Goal: Task Accomplishment & Management: Complete application form

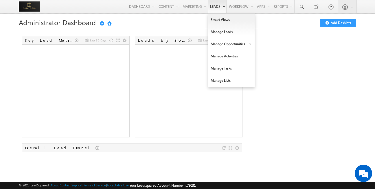
click at [219, 4] on link "Leads" at bounding box center [217, 6] width 19 height 13
click at [226, 33] on link "Manage Leads" at bounding box center [231, 32] width 46 height 12
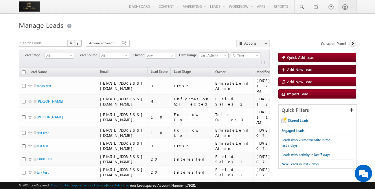
click at [309, 69] on span "Add New Lead" at bounding box center [299, 69] width 25 height 5
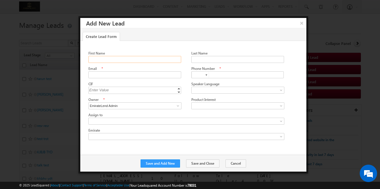
click at [128, 61] on input "First Name" at bounding box center [134, 59] width 93 height 7
type input "test"
type input "test@test.com"
type input "+91"
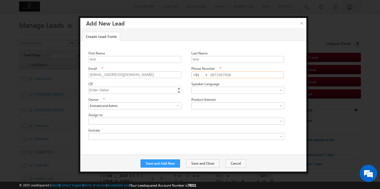
type input "3871957836"
drag, startPoint x: 94, startPoint y: 85, endPoint x: 87, endPoint y: 84, distance: 7.0
click at [87, 84] on div "First Name test Last Name test Email * test@test.com Phone Number *" at bounding box center [193, 94] width 226 height 106
drag, startPoint x: 87, startPoint y: 84, endPoint x: 112, endPoint y: 83, distance: 25.5
click at [112, 83] on div "CIF" at bounding box center [134, 84] width 93 height 6
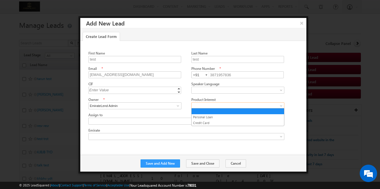
click at [206, 103] on span at bounding box center [236, 105] width 90 height 5
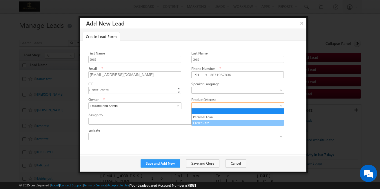
click at [204, 124] on link "Credit Card" at bounding box center [237, 122] width 92 height 5
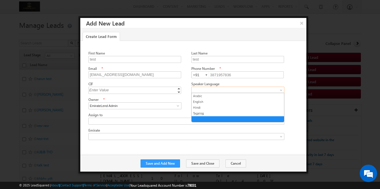
click at [217, 89] on span at bounding box center [236, 89] width 90 height 5
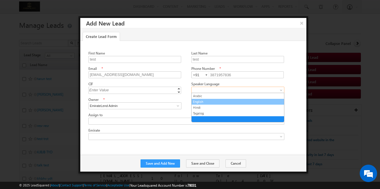
click at [205, 103] on link "English" at bounding box center [237, 101] width 92 height 5
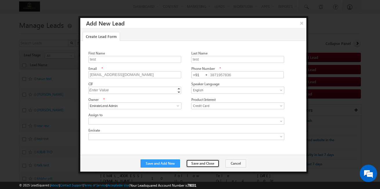
click at [200, 162] on button "Save and Close" at bounding box center [202, 163] width 33 height 8
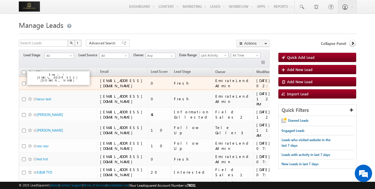
click at [42, 83] on link "test test" at bounding box center [43, 83] width 12 height 4
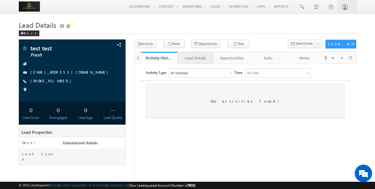
click at [195, 58] on div "Lead Details" at bounding box center [195, 57] width 27 height 7
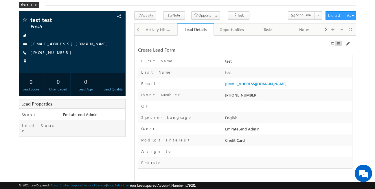
scroll to position [29, 0]
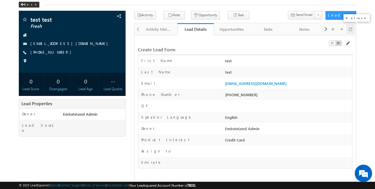
click at [349, 29] on span at bounding box center [350, 29] width 3 height 10
click at [348, 31] on div at bounding box center [350, 29] width 9 height 10
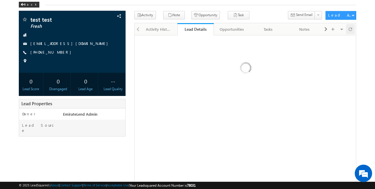
click at [348, 31] on div at bounding box center [350, 29] width 9 height 10
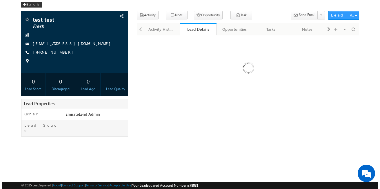
scroll to position [0, 0]
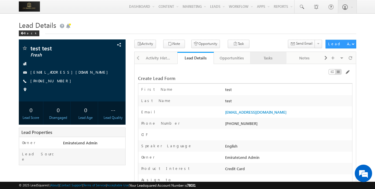
click at [265, 60] on div "Tasks" at bounding box center [268, 57] width 27 height 7
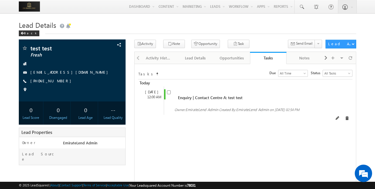
drag, startPoint x: 225, startPoint y: 92, endPoint x: 241, endPoint y: 91, distance: 15.4
click at [241, 91] on div "Enquiry | Contact Centre A: test test" at bounding box center [246, 94] width 158 height 11
click at [171, 94] on input "checkbox" at bounding box center [169, 92] width 4 height 4
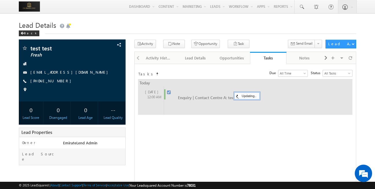
checkbox input "false"
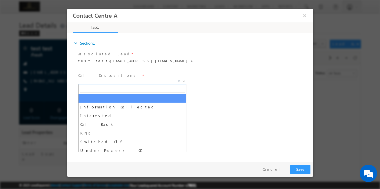
click at [153, 82] on span "X" at bounding box center [132, 81] width 108 height 6
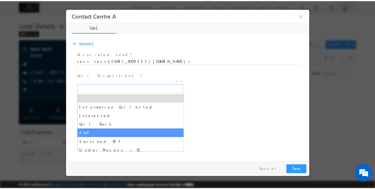
scroll to position [29, 0]
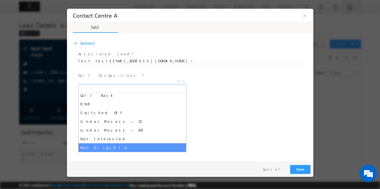
select select "Not Eligible"
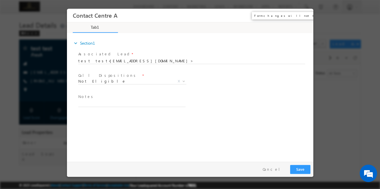
click at [303, 14] on button "×" at bounding box center [304, 15] width 10 height 11
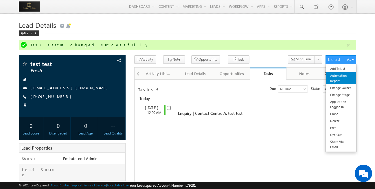
click at [343, 82] on link "Automation Report" at bounding box center [341, 78] width 30 height 12
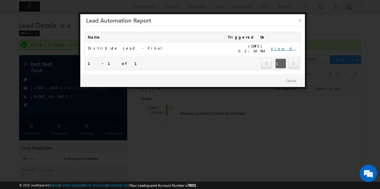
click at [286, 50] on link "View Report" at bounding box center [288, 48] width 36 height 5
click at [299, 20] on link "×" at bounding box center [299, 19] width 10 height 10
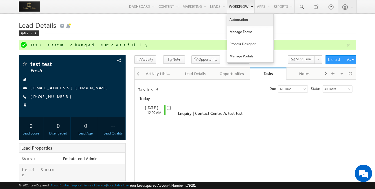
click at [246, 21] on link "Automation" at bounding box center [250, 20] width 46 height 12
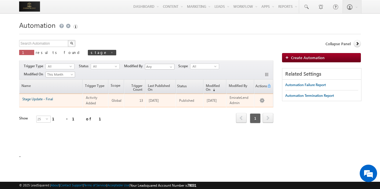
click at [48, 99] on link "Stage Update - Final" at bounding box center [37, 99] width 31 height 4
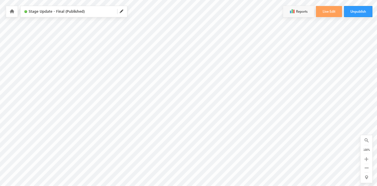
scroll to position [5, 96]
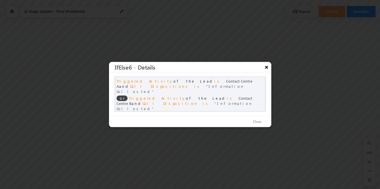
click at [264, 71] on button "×" at bounding box center [266, 67] width 9 height 10
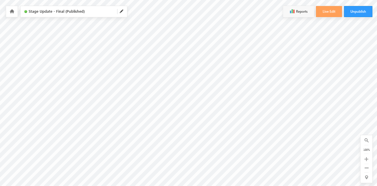
scroll to position [5, 0]
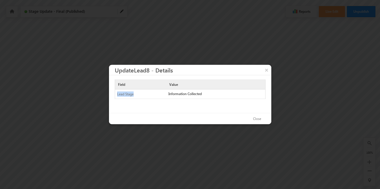
drag, startPoint x: 135, startPoint y: 95, endPoint x: 116, endPoint y: 95, distance: 19.7
click at [116, 95] on div "Lead Stage" at bounding box center [138, 93] width 47 height 9
drag, startPoint x: 116, startPoint y: 95, endPoint x: 206, endPoint y: 98, distance: 89.8
click at [206, 98] on div "Information Collected" at bounding box center [215, 93] width 99 height 8
drag, startPoint x: 206, startPoint y: 98, endPoint x: 257, endPoint y: 25, distance: 88.5
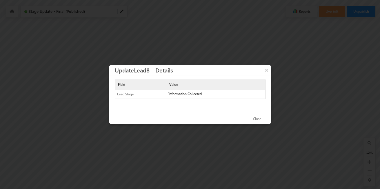
click at [257, 25] on div at bounding box center [190, 94] width 380 height 189
click at [254, 118] on button "Close" at bounding box center [257, 119] width 20 height 8
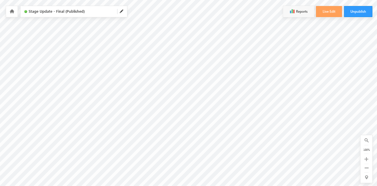
click at [13, 12] on icon at bounding box center [12, 11] width 5 height 4
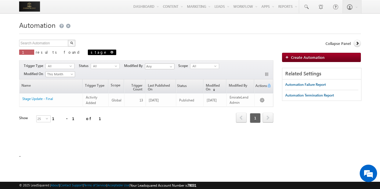
click at [110, 50] on link at bounding box center [111, 52] width 3 height 5
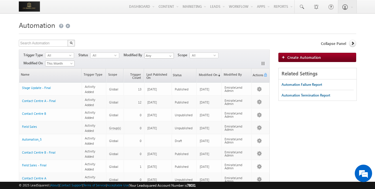
click at [33, 9] on img at bounding box center [29, 6] width 21 height 10
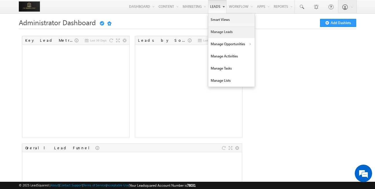
click at [225, 34] on link "Manage Leads" at bounding box center [231, 32] width 46 height 12
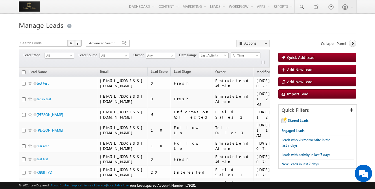
click at [310, 73] on link "Add New Lead" at bounding box center [318, 69] width 78 height 9
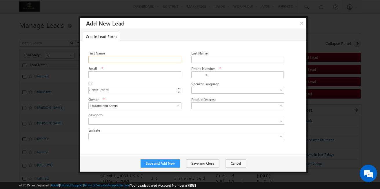
click at [130, 56] on input "First Name" at bounding box center [134, 59] width 93 height 7
type input "test"
type input "[EMAIL_ADDRESS][DOMAIN_NAME]"
type input "+91"
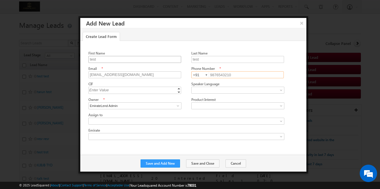
type input "9876543210"
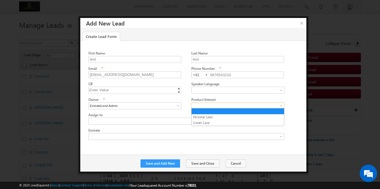
click at [211, 103] on span at bounding box center [236, 105] width 90 height 5
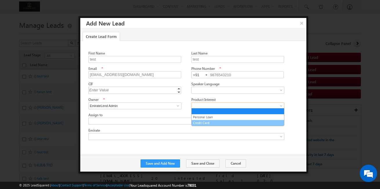
click at [204, 124] on link "Credit Card" at bounding box center [237, 122] width 92 height 5
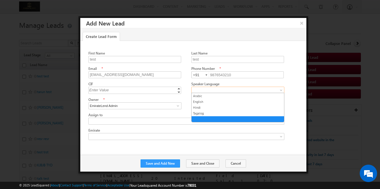
click at [206, 89] on span at bounding box center [236, 89] width 90 height 5
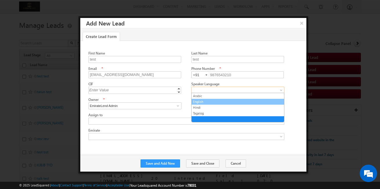
click at [205, 102] on link "English" at bounding box center [237, 101] width 92 height 5
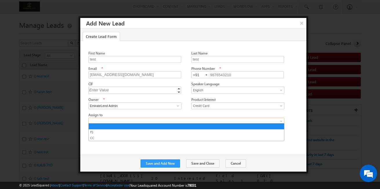
click at [138, 121] on span at bounding box center [182, 120] width 186 height 5
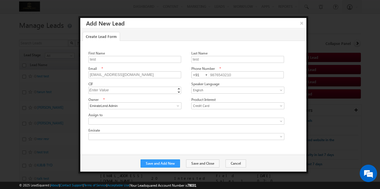
click at [121, 112] on div "Assign to" at bounding box center [185, 115] width 195 height 6
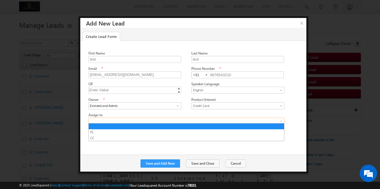
click at [138, 118] on span at bounding box center [182, 120] width 186 height 5
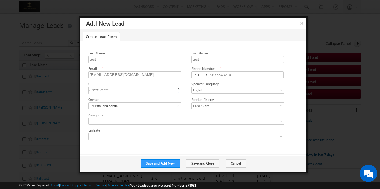
click at [84, 118] on div "First Name test Last Name test Email * rets@ea.com Phone Number * +91" at bounding box center [193, 94] width 226 height 106
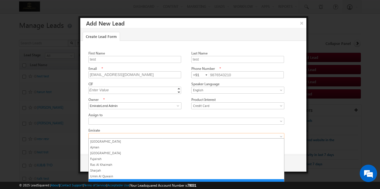
click at [133, 134] on span at bounding box center [182, 136] width 186 height 5
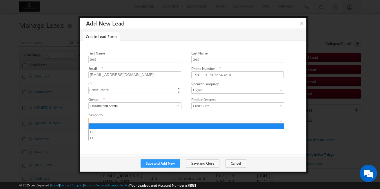
click at [122, 118] on span at bounding box center [182, 120] width 186 height 5
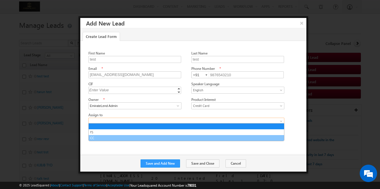
click at [102, 136] on link "CC" at bounding box center [186, 137] width 195 height 5
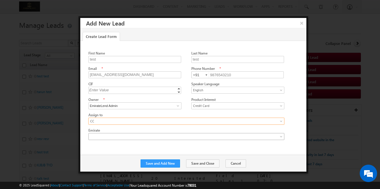
click at [130, 135] on span at bounding box center [182, 136] width 186 height 5
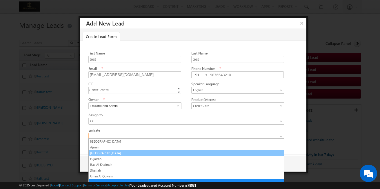
click at [119, 154] on link "Dubai" at bounding box center [186, 152] width 195 height 5
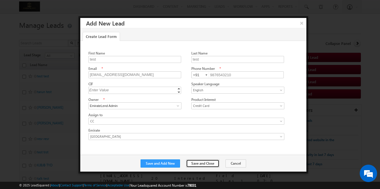
click at [197, 162] on button "Save and Close" at bounding box center [202, 163] width 33 height 8
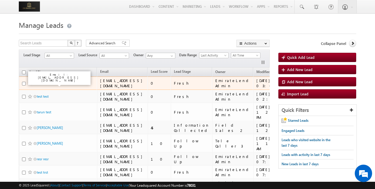
click at [43, 82] on link "test test" at bounding box center [43, 83] width 12 height 4
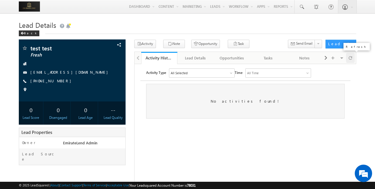
click at [351, 61] on span at bounding box center [350, 58] width 3 height 10
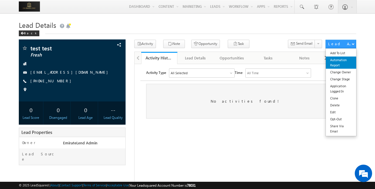
click at [338, 64] on link "Automation Report" at bounding box center [341, 62] width 30 height 12
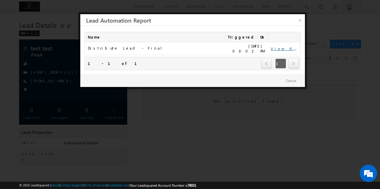
click at [283, 48] on link "View Report" at bounding box center [288, 48] width 36 height 5
click at [301, 19] on link "×" at bounding box center [299, 19] width 10 height 10
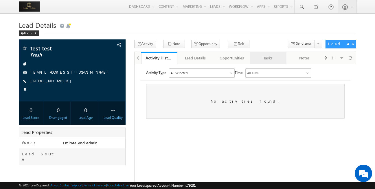
click at [265, 59] on div "Tasks" at bounding box center [268, 57] width 27 height 7
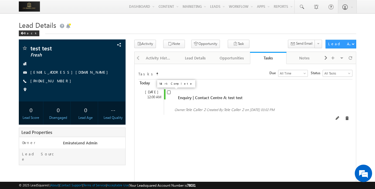
click at [168, 94] on input "checkbox" at bounding box center [169, 92] width 4 height 4
checkbox input "false"
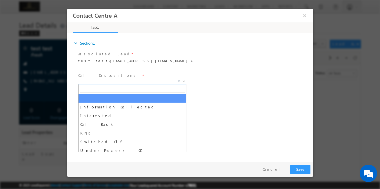
click at [133, 79] on span "X" at bounding box center [132, 81] width 108 height 6
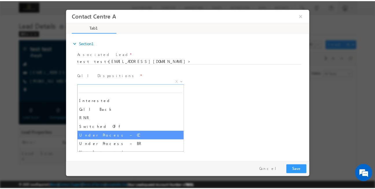
scroll to position [12, 0]
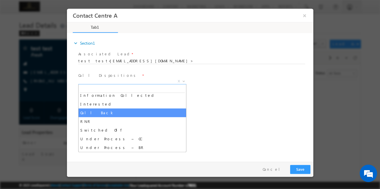
select select "Call Back"
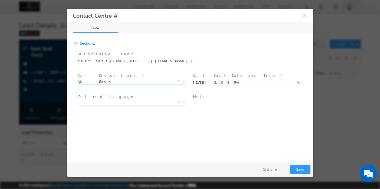
click at [225, 83] on input "[DATE] 3:03 PM" at bounding box center [246, 83] width 107 height 6
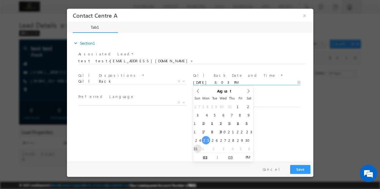
type input "08/31/2025 3:03 PM"
type input "05"
type input "08/31/2025 5:03 PM"
type input "00"
type input "08/31/2025 5:00 PM"
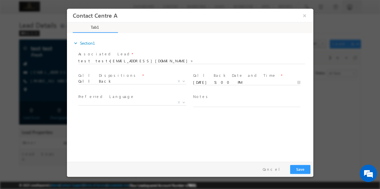
click at [278, 139] on div "expand_more Section1 Associated Lead * test test<rets@ea.com> Yes No *" at bounding box center [190, 96] width 243 height 125
click at [301, 168] on button "Save" at bounding box center [300, 169] width 20 height 9
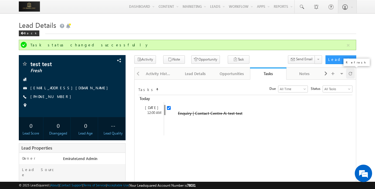
click at [353, 74] on div at bounding box center [350, 73] width 9 height 10
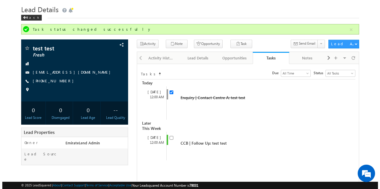
scroll to position [16, 0]
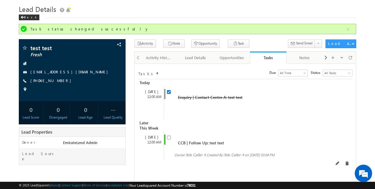
drag, startPoint x: 272, startPoint y: 145, endPoint x: 280, endPoint y: 145, distance: 7.2
click at [275, 153] on span "on [DATE] 03:04 PM" at bounding box center [260, 155] width 30 height 4
drag, startPoint x: 222, startPoint y: 133, endPoint x: 174, endPoint y: 129, distance: 48.9
click at [174, 131] on div "CCB | Follow Up: test test Owner: Tele Caller 4 Created By: Tele Caller 4" at bounding box center [250, 145] width 173 height 28
drag, startPoint x: 174, startPoint y: 129, endPoint x: 169, endPoint y: 133, distance: 5.9
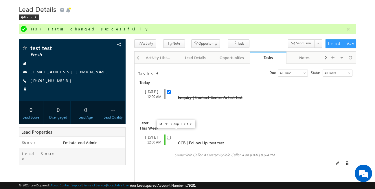
click at [169, 135] on input "checkbox" at bounding box center [169, 137] width 4 height 4
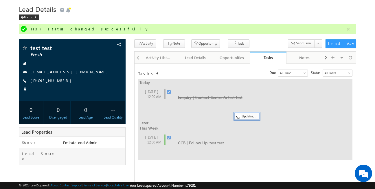
checkbox input "false"
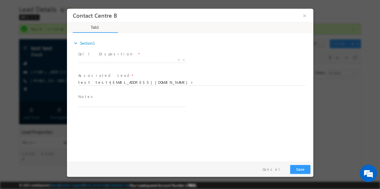
scroll to position [0, 0]
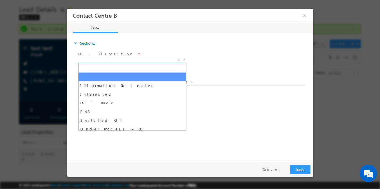
click at [130, 62] on span "X" at bounding box center [132, 60] width 108 height 6
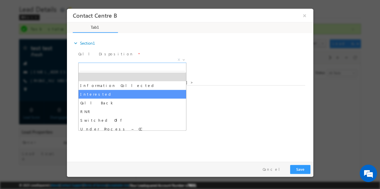
select select "Interested"
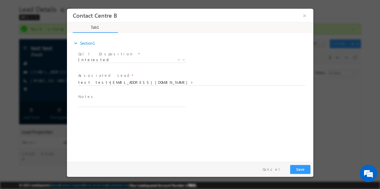
drag, startPoint x: 120, startPoint y: 14, endPoint x: 76, endPoint y: 14, distance: 43.4
click at [76, 14] on span "Contact Centre B" at bounding box center [162, 15] width 181 height 11
click at [302, 167] on button "Save" at bounding box center [300, 169] width 20 height 9
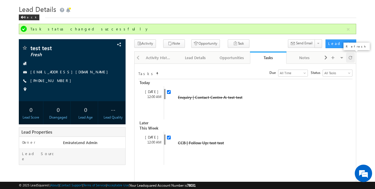
click at [354, 56] on div at bounding box center [350, 57] width 9 height 10
click at [349, 59] on span at bounding box center [350, 57] width 3 height 10
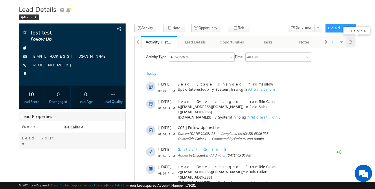
click at [350, 44] on span at bounding box center [350, 42] width 3 height 10
click at [272, 46] on link "Tasks" at bounding box center [268, 42] width 36 height 12
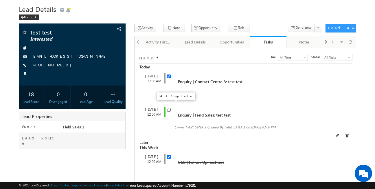
click at [169, 108] on input "checkbox" at bounding box center [169, 110] width 4 height 4
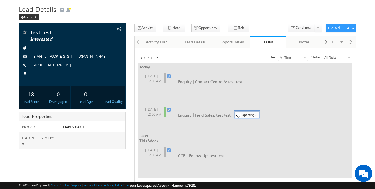
checkbox input "false"
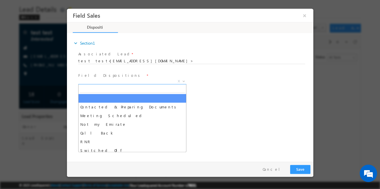
click at [125, 80] on span "X" at bounding box center [132, 81] width 108 height 6
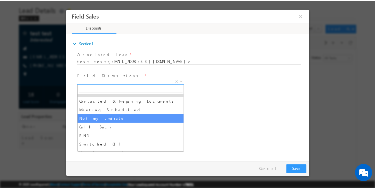
scroll to position [6, 0]
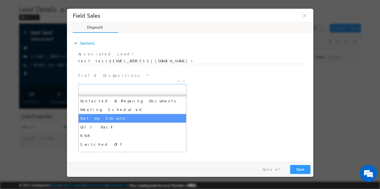
select select "Not my Emirate"
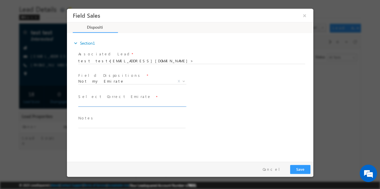
click at [129, 104] on input "text" at bounding box center [131, 104] width 107 height 6
click at [118, 105] on input "text" at bounding box center [131, 104] width 107 height 6
click at [102, 104] on input "[GEOGRAPHIC_DATA]" at bounding box center [131, 104] width 107 height 6
drag, startPoint x: 100, startPoint y: 102, endPoint x: 74, endPoint y: 103, distance: 26.6
click at [74, 103] on div "Associated [MEDICAL_DATA] test<[EMAIL_ADDRESS][DOMAIN_NAME]> test test<[EMAIL_A…" at bounding box center [192, 92] width 240 height 85
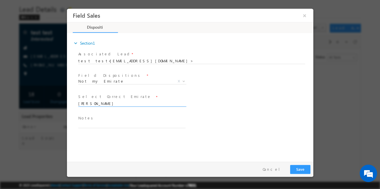
drag, startPoint x: 99, startPoint y: 102, endPoint x: 59, endPoint y: 107, distance: 39.6
click at [67, 107] on html "Field Sales ×" at bounding box center [190, 84] width 246 height 150
type input "[PERSON_NAME]"
click at [307, 166] on button "Save" at bounding box center [300, 169] width 20 height 9
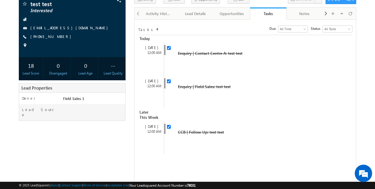
scroll to position [61, 0]
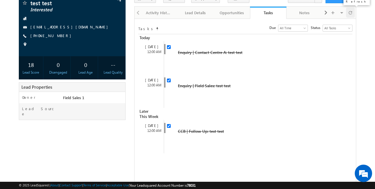
click at [348, 14] on div at bounding box center [350, 13] width 9 height 10
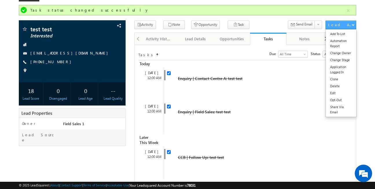
scroll to position [0, 0]
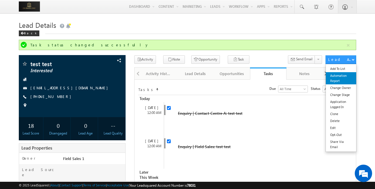
click at [342, 76] on link "Automation Report" at bounding box center [341, 78] width 30 height 12
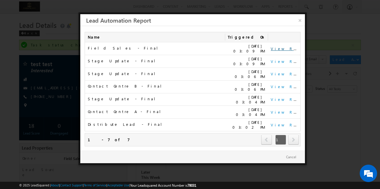
click at [280, 47] on link "View Report" at bounding box center [288, 48] width 36 height 5
click at [303, 21] on link "×" at bounding box center [299, 19] width 10 height 10
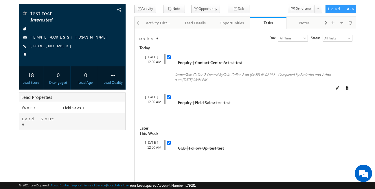
scroll to position [52, 0]
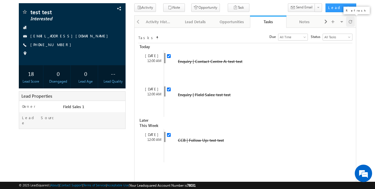
click at [349, 20] on span at bounding box center [350, 22] width 3 height 10
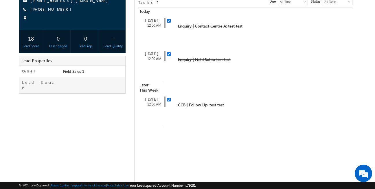
scroll to position [89, 0]
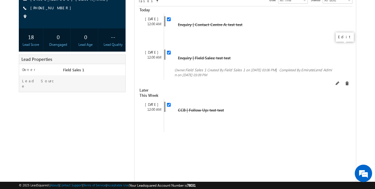
click at [340, 81] on span at bounding box center [338, 83] width 4 height 4
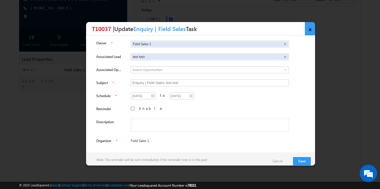
click at [309, 28] on link "×" at bounding box center [310, 28] width 10 height 13
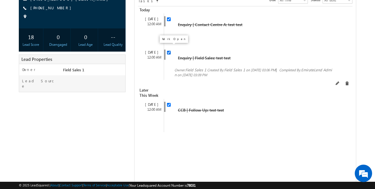
click at [169, 51] on input "checkbox" at bounding box center [169, 53] width 4 height 4
checkbox input "false"
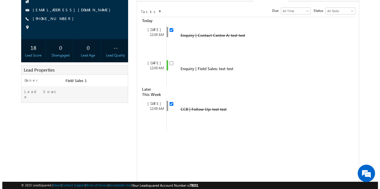
scroll to position [76, 0]
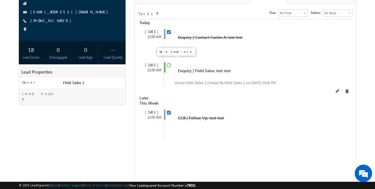
click at [168, 63] on input "checkbox" at bounding box center [169, 65] width 4 height 4
checkbox input "false"
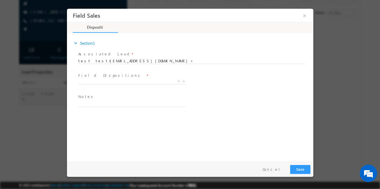
scroll to position [0, 0]
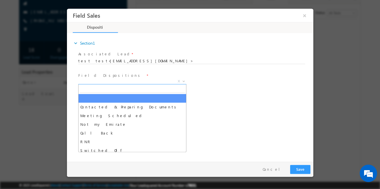
click at [151, 81] on span "X" at bounding box center [132, 81] width 108 height 6
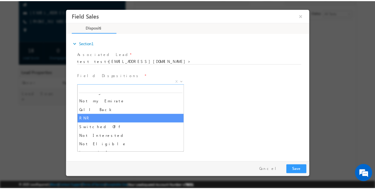
scroll to position [24, 0]
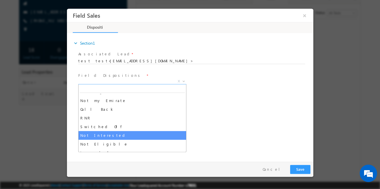
select select "Not Interested"
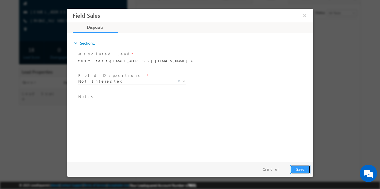
click at [296, 167] on button "Save" at bounding box center [300, 169] width 20 height 9
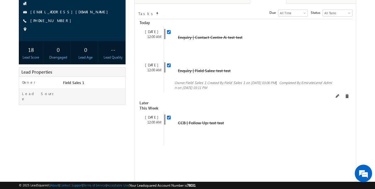
scroll to position [0, 0]
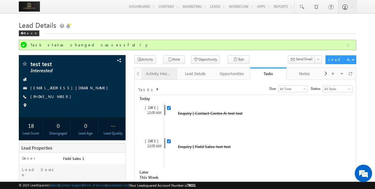
click at [159, 73] on div "Activity History" at bounding box center [159, 73] width 27 height 7
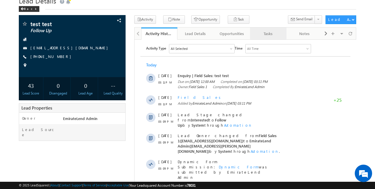
click at [268, 37] on div "Tasks" at bounding box center [268, 33] width 27 height 7
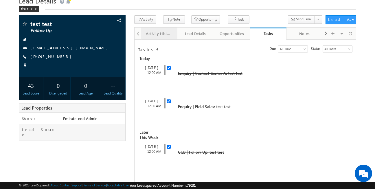
click at [163, 36] on div "Activity History" at bounding box center [159, 33] width 27 height 7
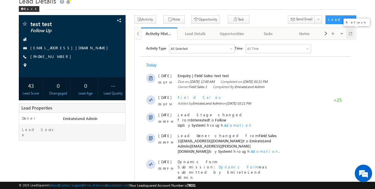
click at [349, 34] on span at bounding box center [350, 33] width 3 height 10
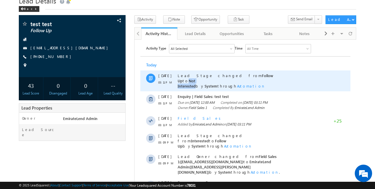
drag, startPoint x: 268, startPoint y: 76, endPoint x: 244, endPoint y: 76, distance: 24.0
click at [244, 76] on span "Lead Stage changed from Follow Up to Not Interested by System through Automation" at bounding box center [225, 80] width 96 height 15
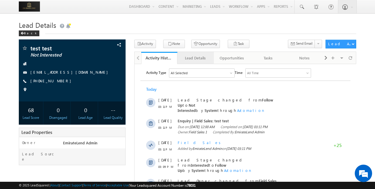
click at [205, 61] on div "Lead Details" at bounding box center [195, 57] width 27 height 7
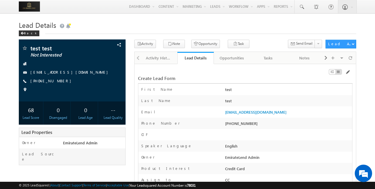
click at [33, 12] on span at bounding box center [29, 6] width 21 height 13
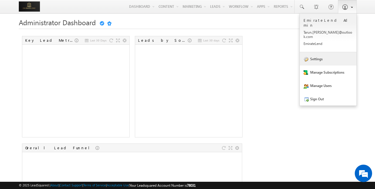
click at [317, 52] on link "Settings" at bounding box center [328, 58] width 57 height 13
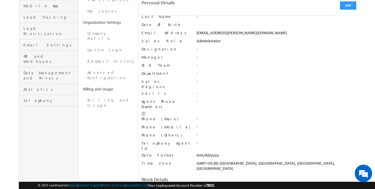
scroll to position [103, 0]
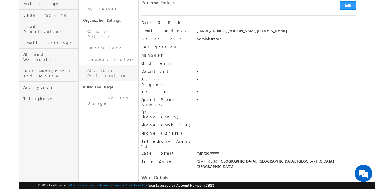
click at [111, 65] on link "Advanced Configuration" at bounding box center [109, 73] width 60 height 17
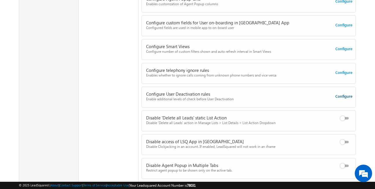
click at [340, 94] on link "Configure" at bounding box center [344, 96] width 17 height 5
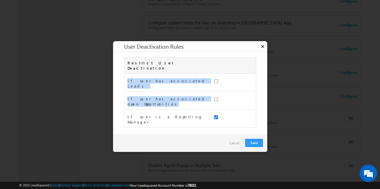
drag, startPoint x: 127, startPoint y: 77, endPoint x: 208, endPoint y: 92, distance: 82.7
click at [208, 92] on div "If user has associated Leads If user has associated open Opportunities If user …" at bounding box center [189, 101] width 131 height 54
click at [208, 94] on div "If user has associated open Opportunities" at bounding box center [167, 102] width 86 height 16
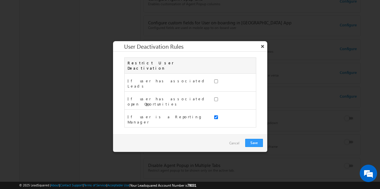
click at [262, 47] on button "×" at bounding box center [262, 46] width 9 height 10
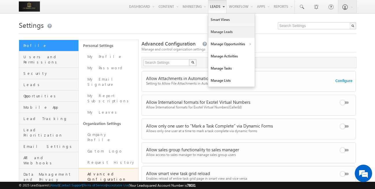
click at [221, 34] on link "Manage Leads" at bounding box center [231, 32] width 46 height 12
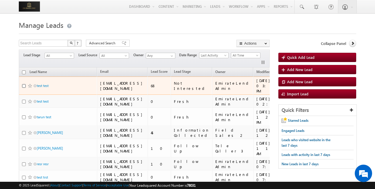
click at [23, 84] on input "checkbox" at bounding box center [24, 86] width 4 height 4
click at [24, 84] on input "checkbox" at bounding box center [24, 86] width 4 height 4
checkbox input "false"
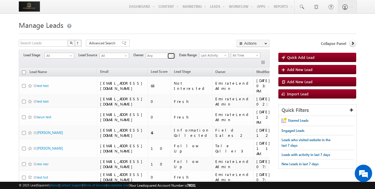
click at [169, 58] on link at bounding box center [171, 56] width 7 height 6
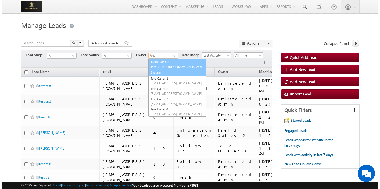
scroll to position [32, 0]
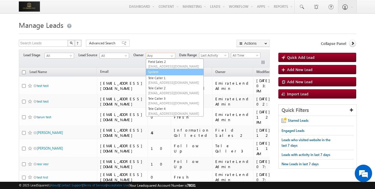
click at [169, 72] on link "System" at bounding box center [175, 72] width 58 height 7
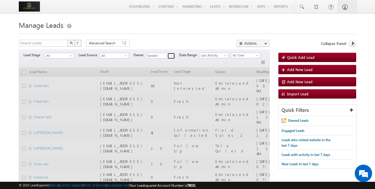
click at [171, 58] on span at bounding box center [172, 56] width 5 height 5
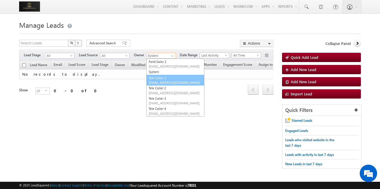
click at [169, 77] on link "Tele Caller 1 [EMAIL_ADDRESS][DOMAIN_NAME]" at bounding box center [175, 80] width 58 height 11
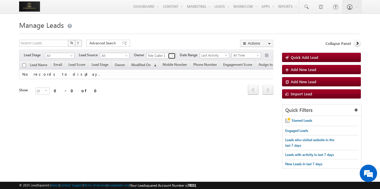
click at [172, 54] on span at bounding box center [172, 56] width 5 height 5
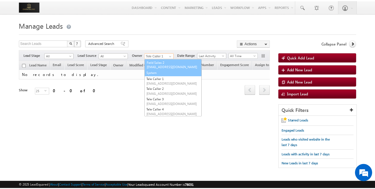
scroll to position [0, 0]
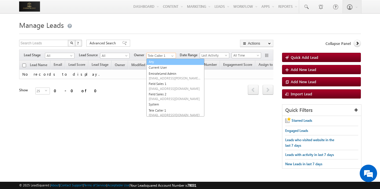
click at [157, 64] on link "Any" at bounding box center [175, 61] width 58 height 7
type input "Any"
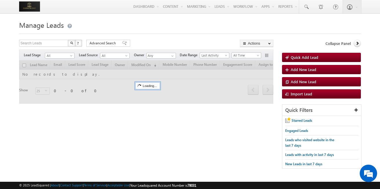
click at [187, 36] on form "Manage Leads Quick Add Lead Search Leads X ? 0 results found Advanced Search Ad…" at bounding box center [190, 96] width 342 height 155
